Goal: Information Seeking & Learning: Compare options

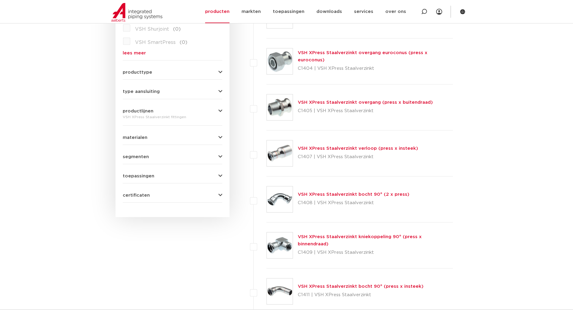
scroll to position [241, 0]
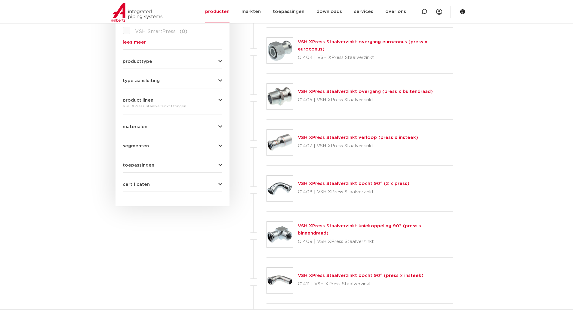
click at [349, 182] on link "VSH XPress Staalverzinkt bocht 90° (2 x press)" at bounding box center [354, 183] width 112 height 5
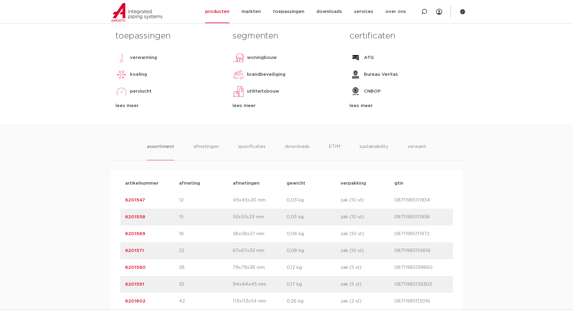
scroll to position [301, 0]
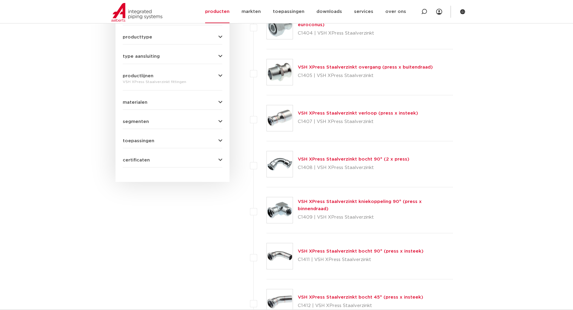
scroll to position [361, 0]
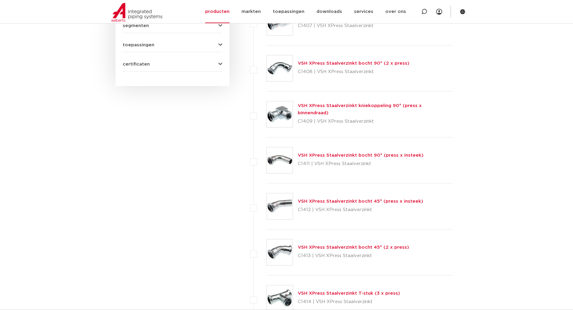
drag, startPoint x: 381, startPoint y: 246, endPoint x: 390, endPoint y: 246, distance: 9.0
click at [381, 246] on link "VSH XPress Staalverzinkt bocht 45° (2 x press)" at bounding box center [353, 247] width 111 height 5
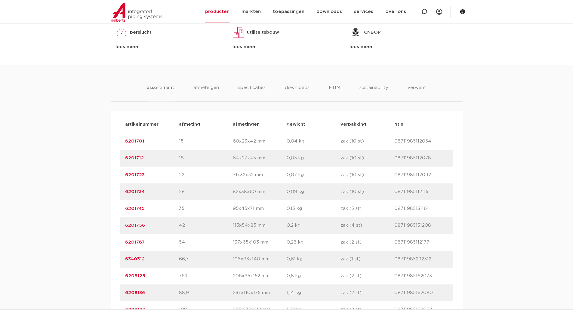
scroll to position [331, 0]
